Goal: Information Seeking & Learning: Learn about a topic

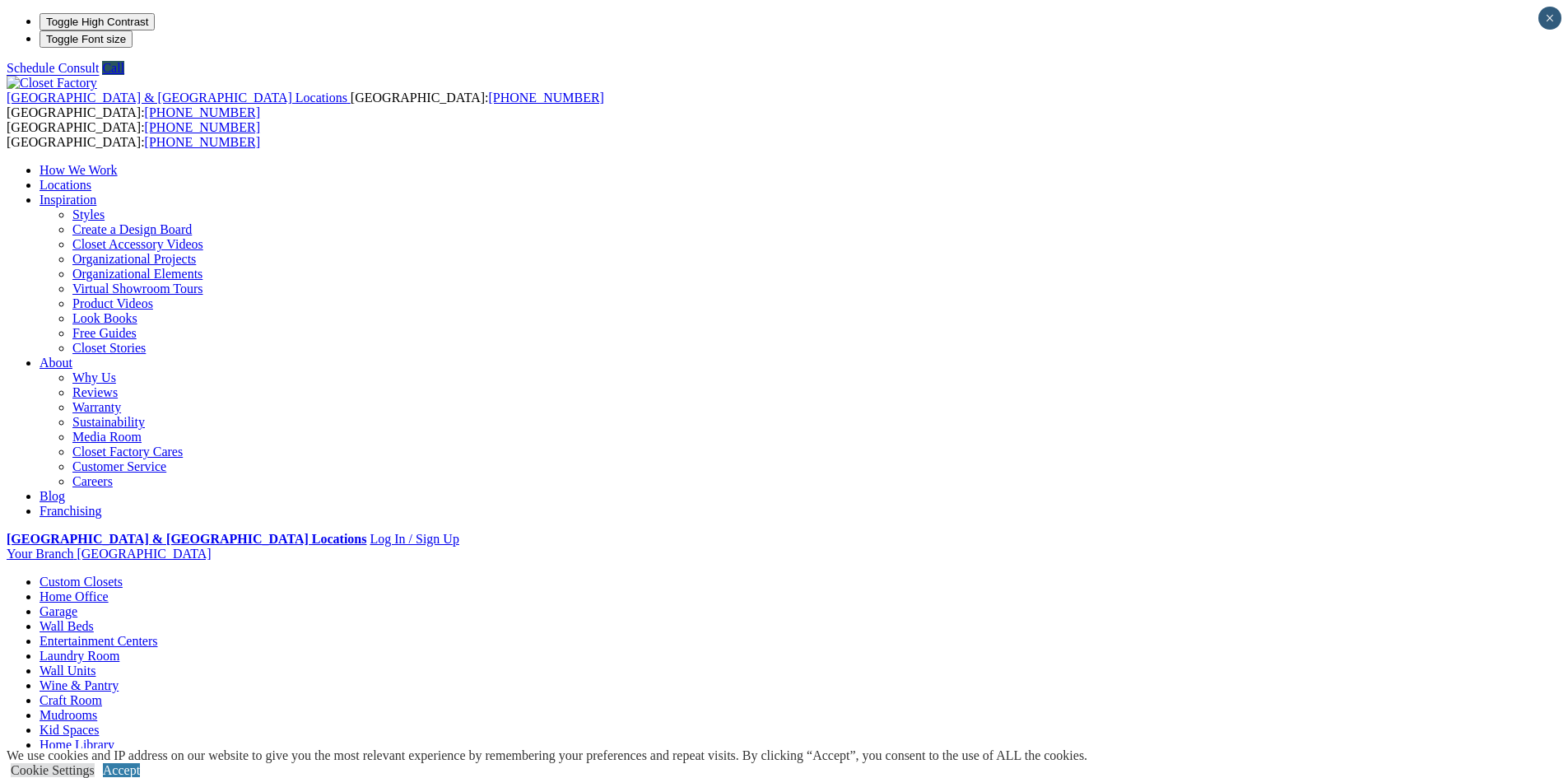
click at [97, 708] on link "Mudrooms" at bounding box center [68, 715] width 58 height 14
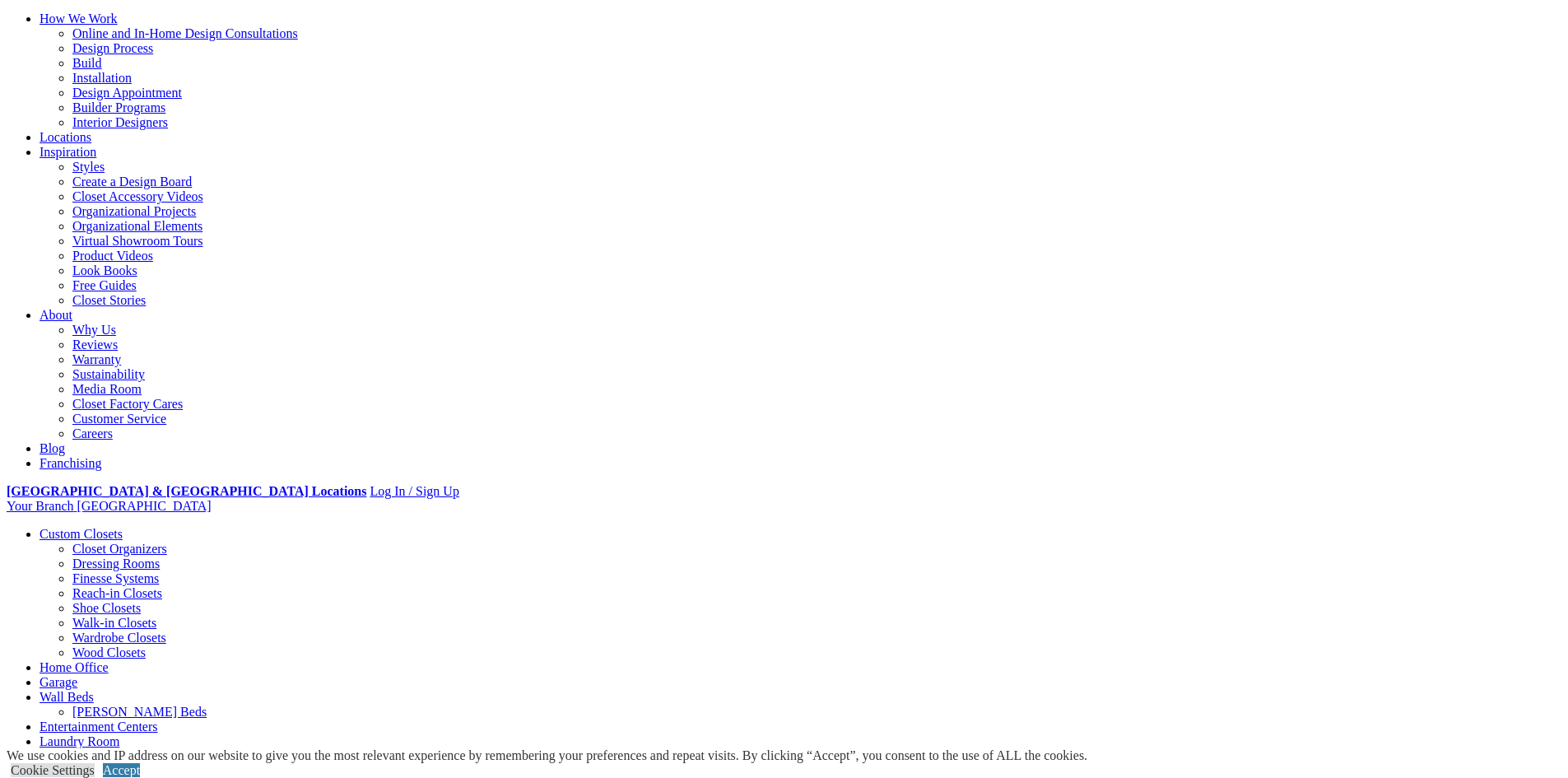
scroll to position [164, 0]
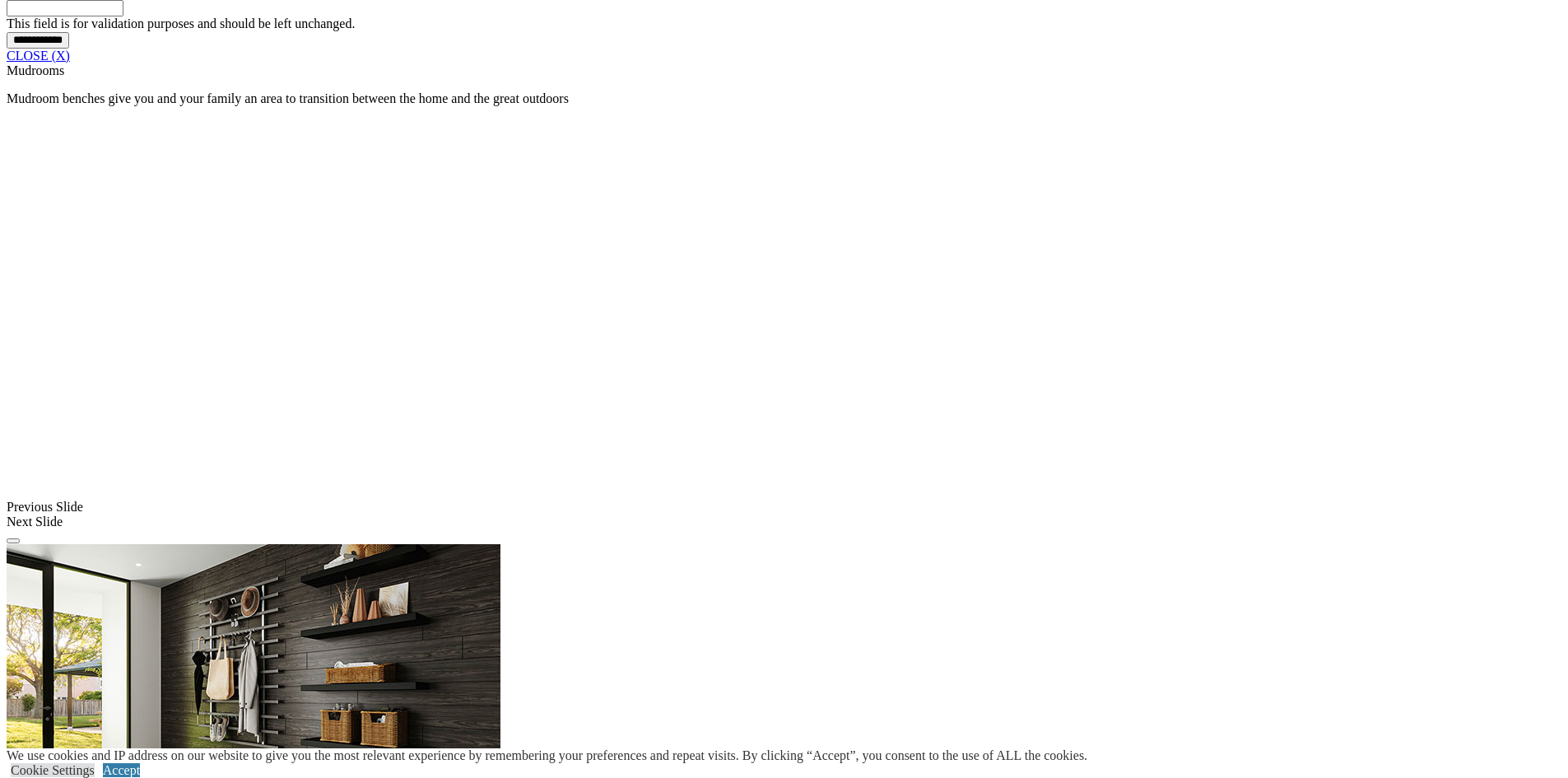
scroll to position [1472, 0]
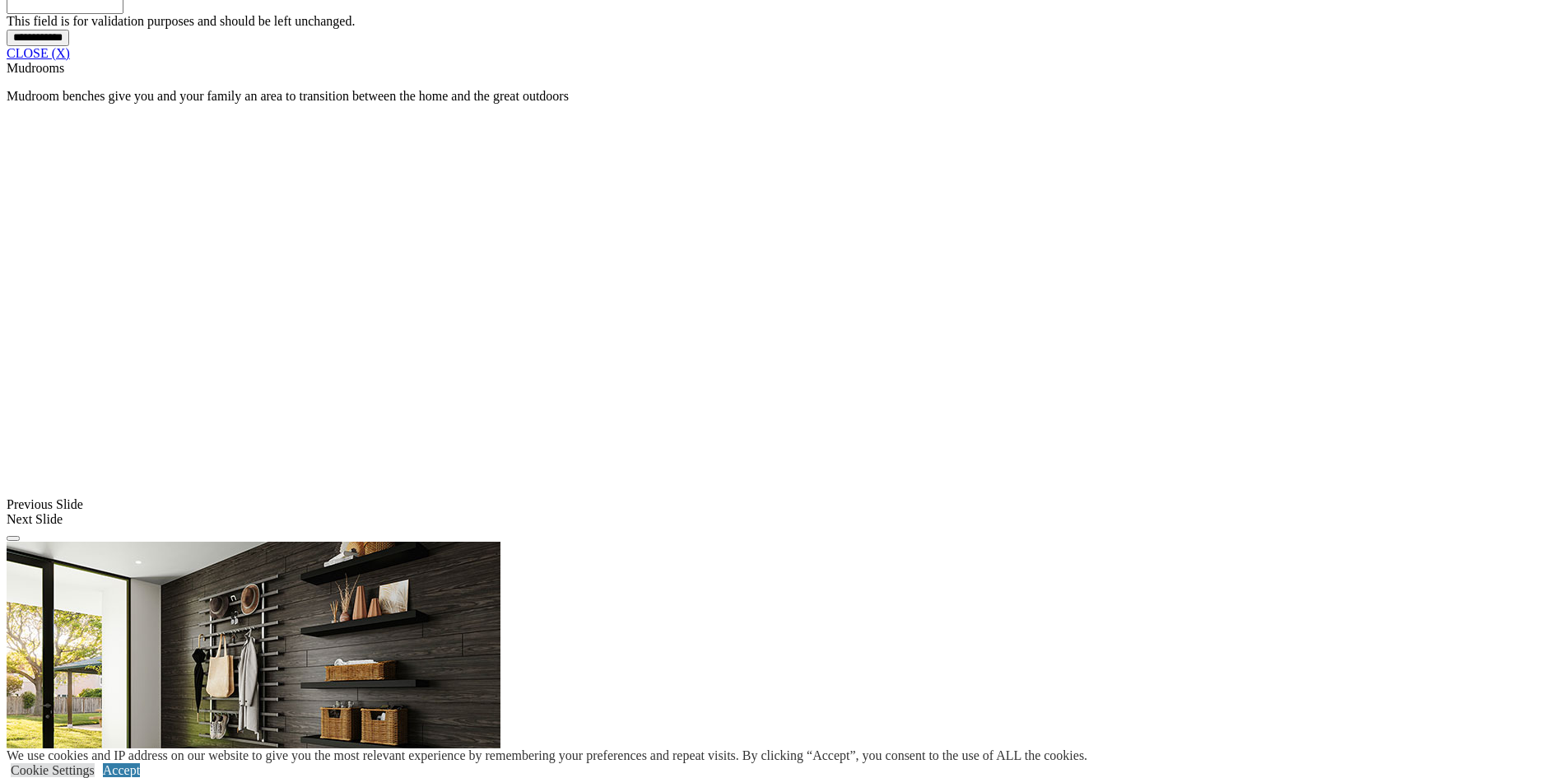
scroll to position [1390, 0]
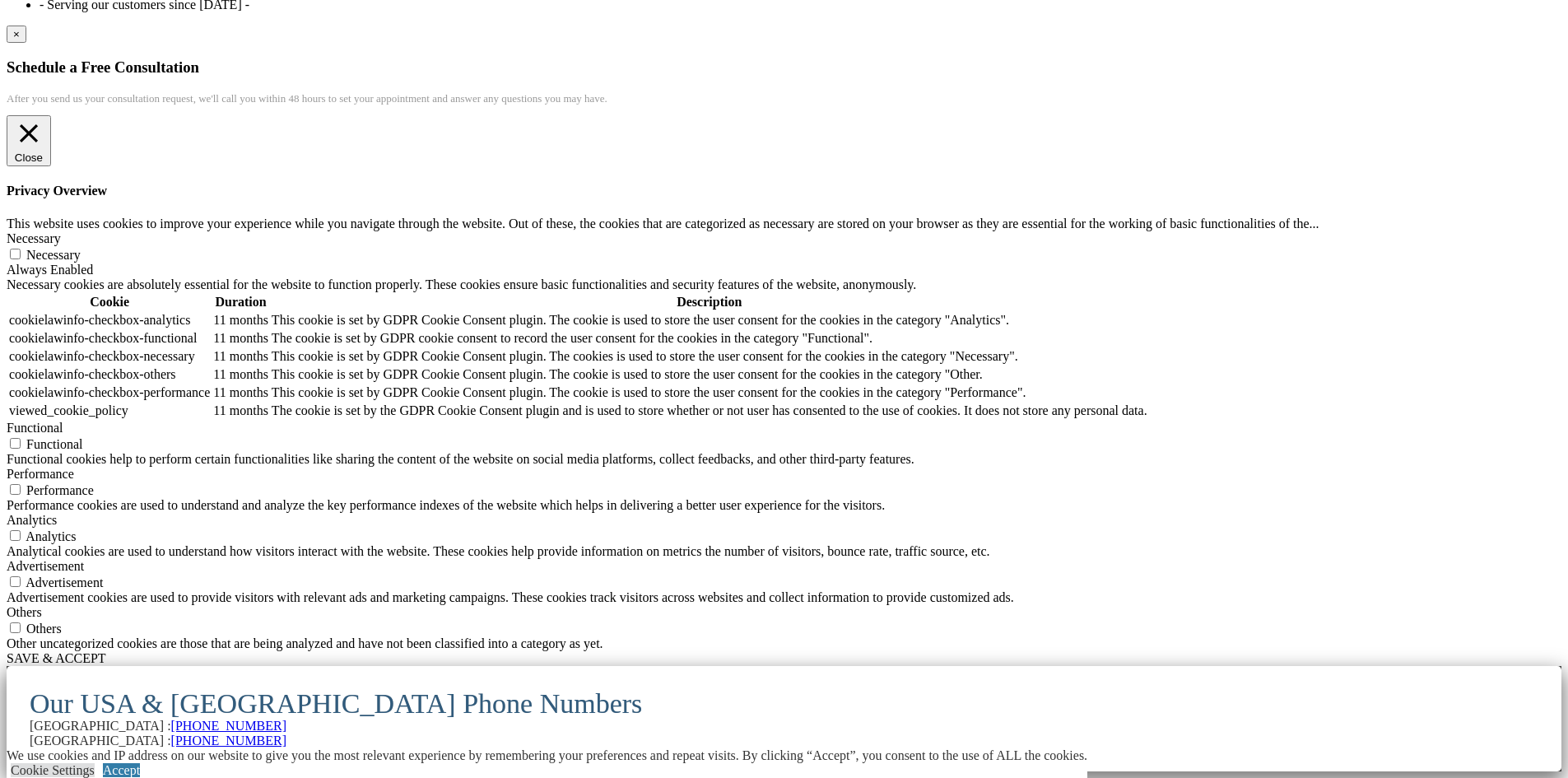
scroll to position [14568, 0]
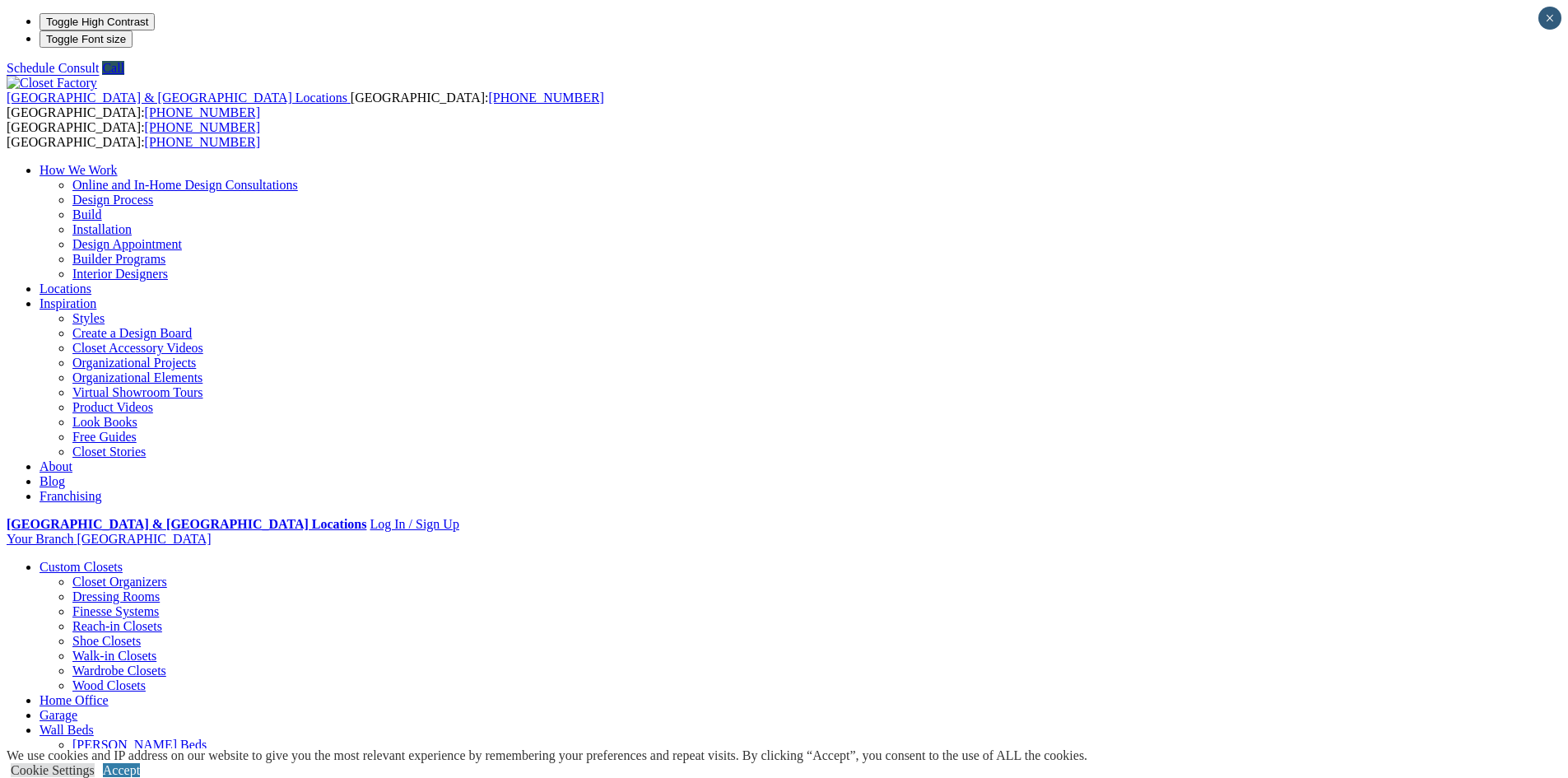
click at [203, 386] on link "Virtual Showroom Tours" at bounding box center [137, 392] width 131 height 14
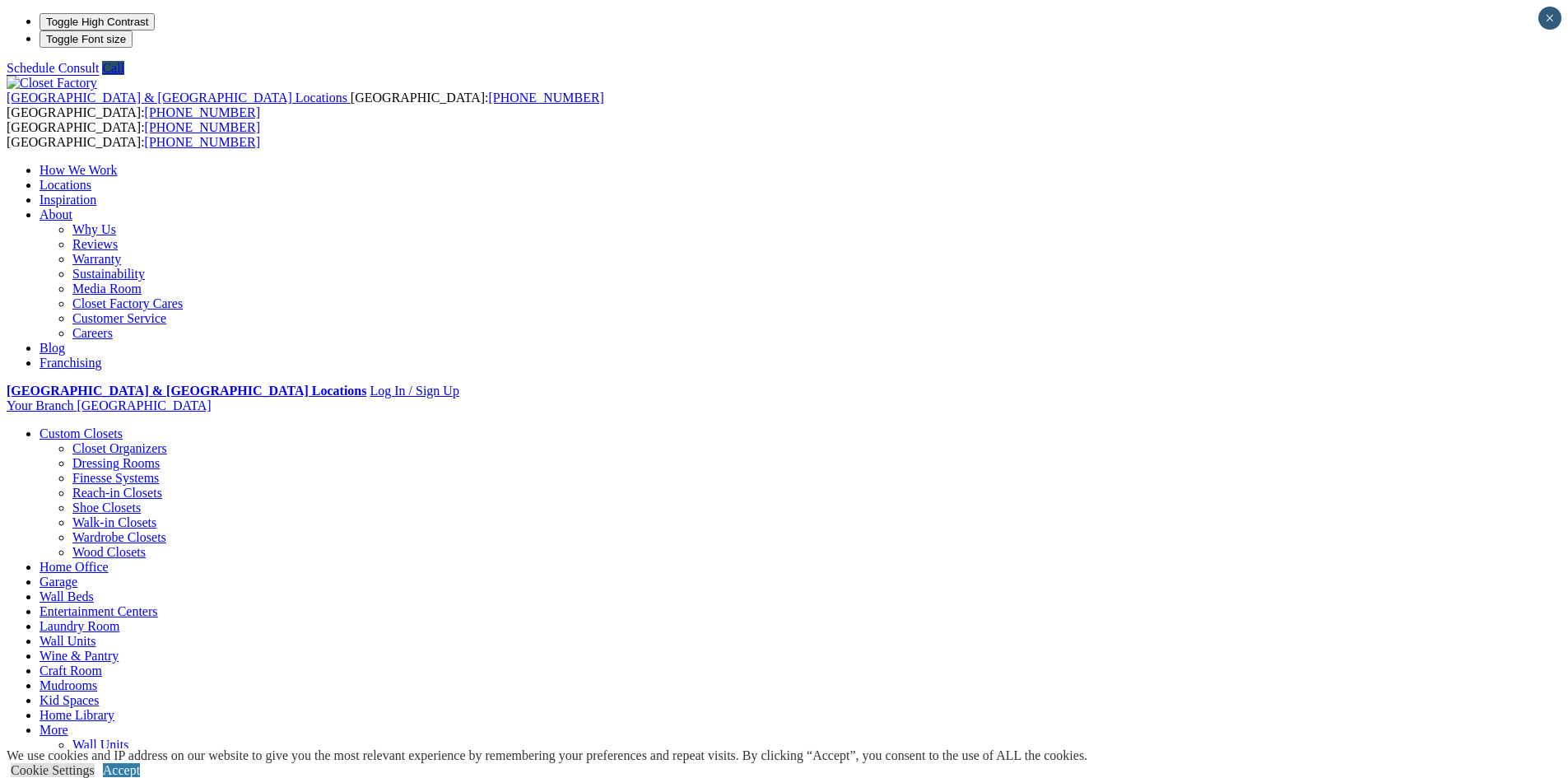
click at [97, 679] on link "Mudrooms" at bounding box center [68, 686] width 58 height 14
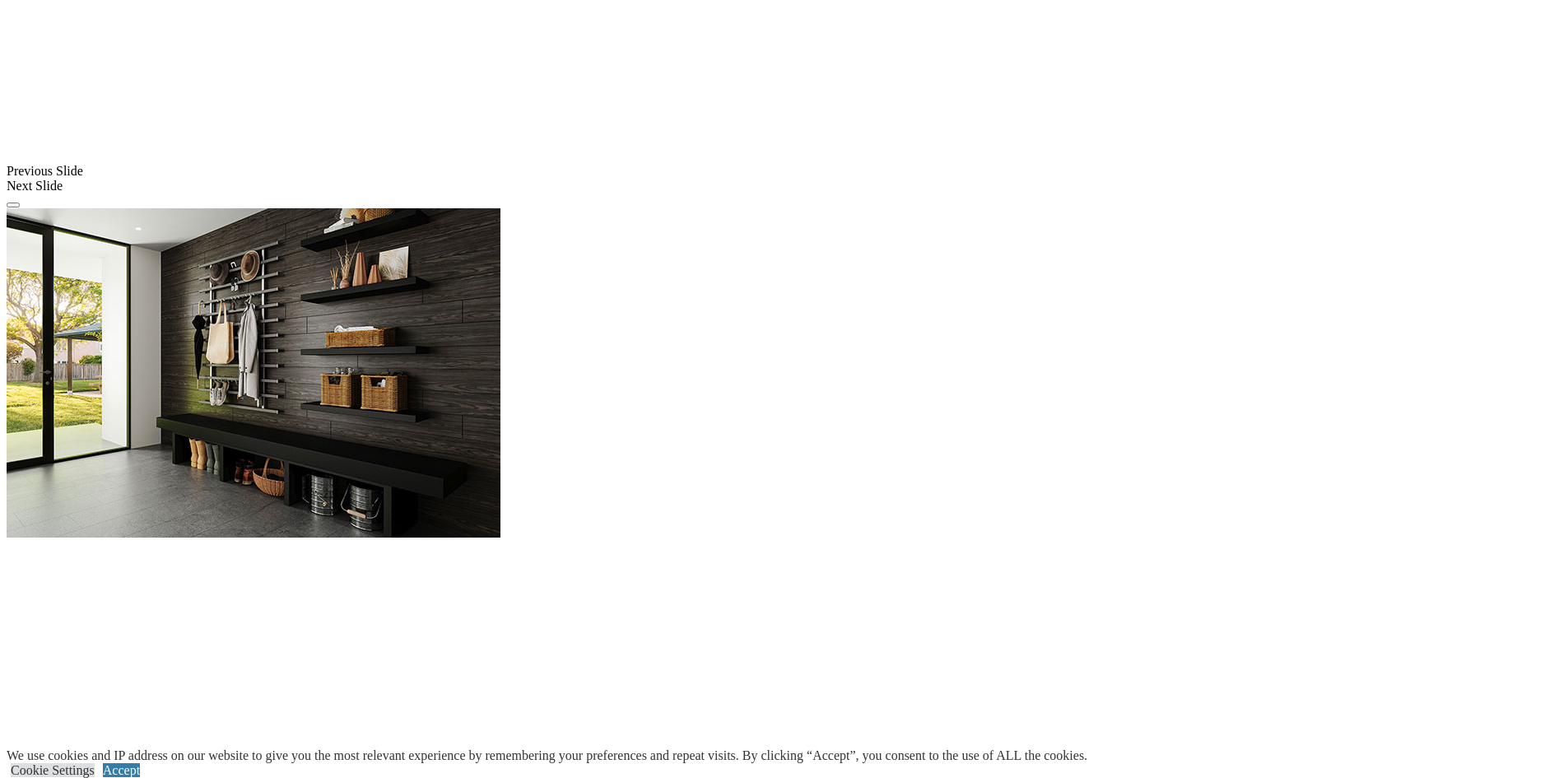
scroll to position [1400, 0]
